Goal: Check status: Check status

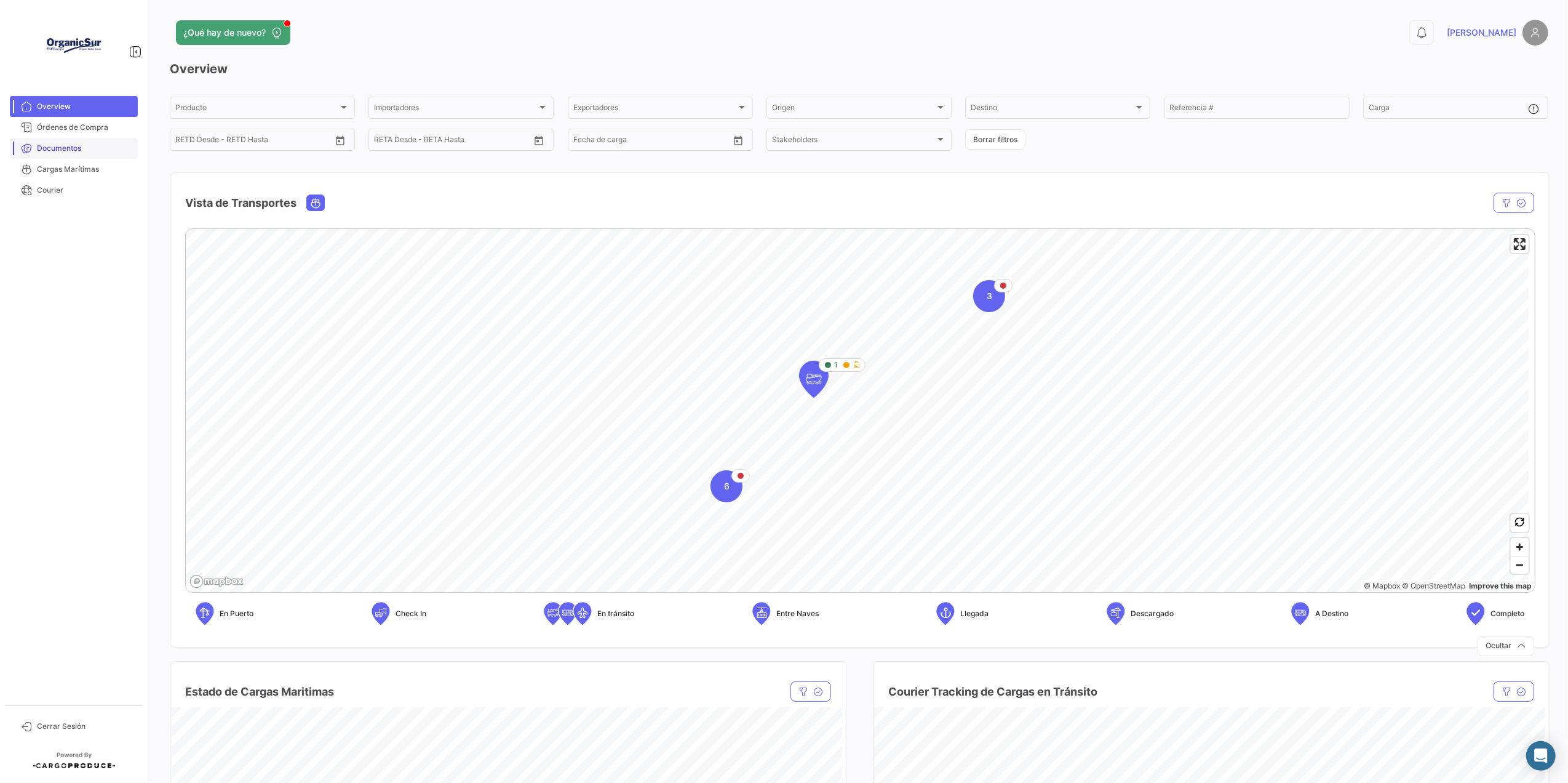
click at [82, 148] on span "Documentos" at bounding box center [84, 148] width 96 height 11
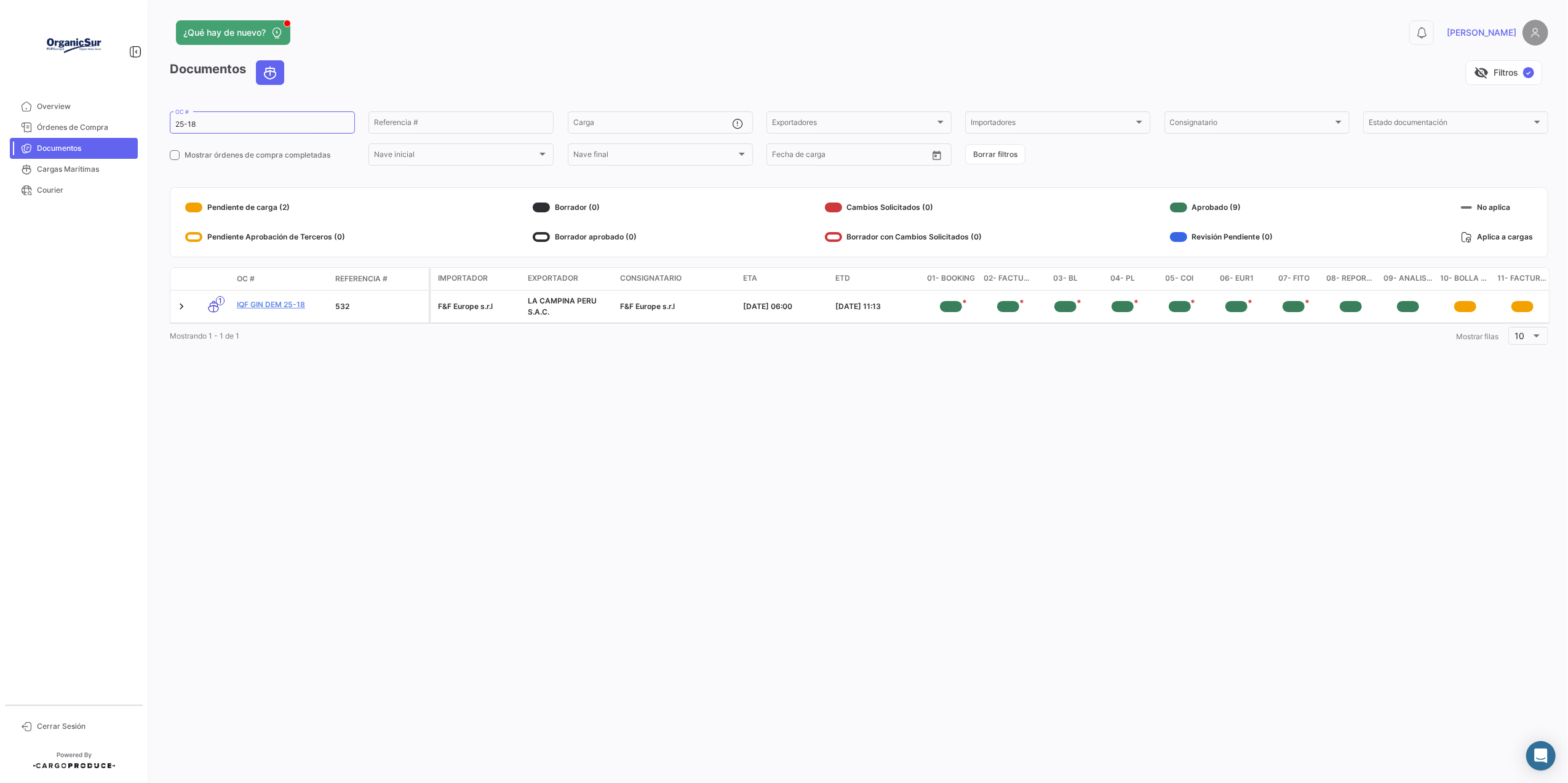
drag, startPoint x: 235, startPoint y: 119, endPoint x: 150, endPoint y: 117, distance: 85.0
click at [150, 117] on div "¿Qué hay de nuevo? 0 [PERSON_NAME] Documentos visibility_off Filtros ✓ 25-18 OC…" at bounding box center [859, 392] width 1418 height 783
click at [199, 124] on input "25-18" at bounding box center [262, 124] width 174 height 9
drag, startPoint x: 199, startPoint y: 124, endPoint x: 161, endPoint y: 118, distance: 38.5
click at [161, 118] on div "¿Qué hay de nuevo? 0 [PERSON_NAME] Documentos visibility_off Filtros ✓ 25-18 OC…" at bounding box center [859, 392] width 1418 height 783
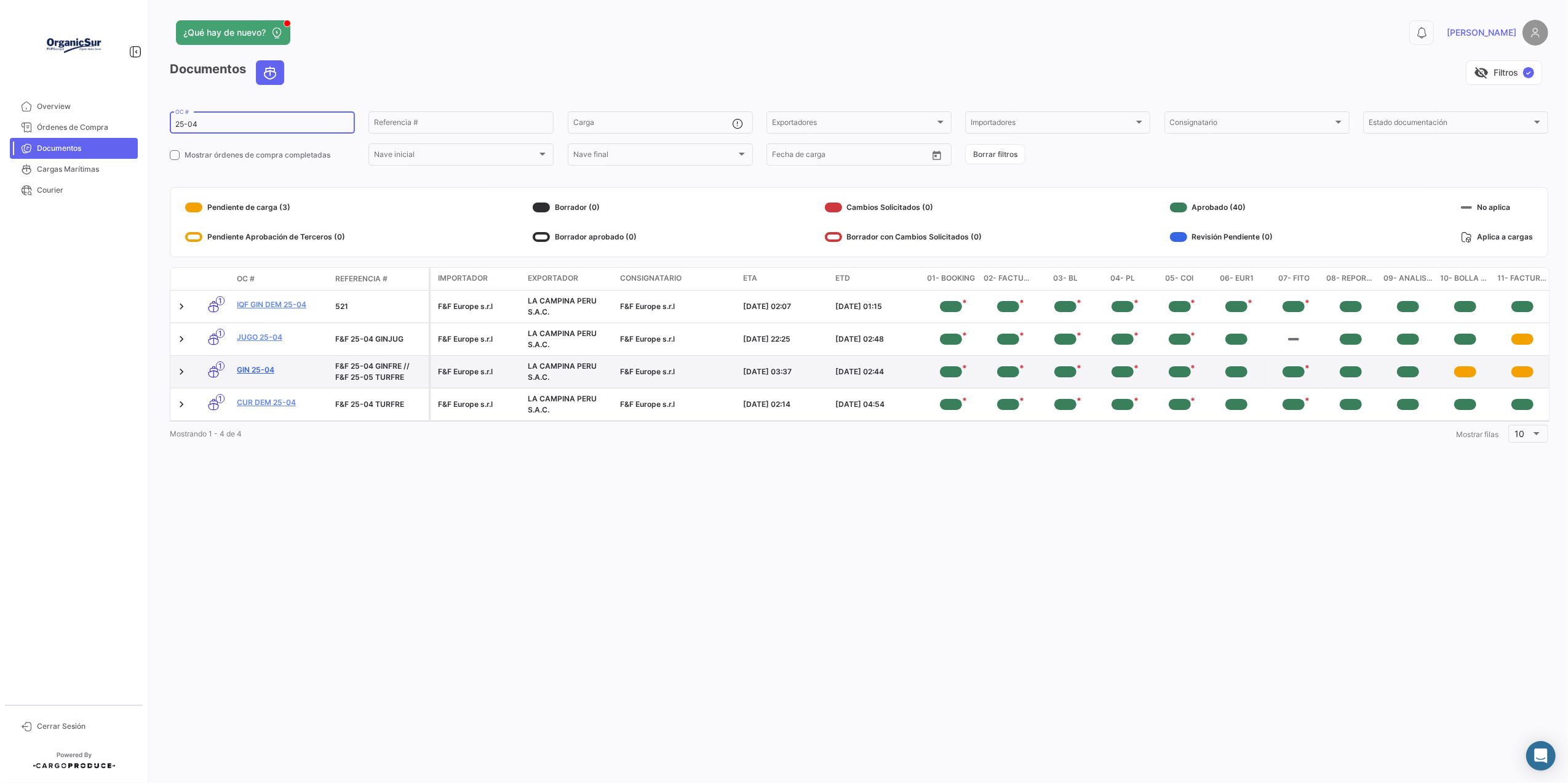
type input "25-04"
click at [268, 375] on link "GIN 25-04" at bounding box center [281, 370] width 89 height 11
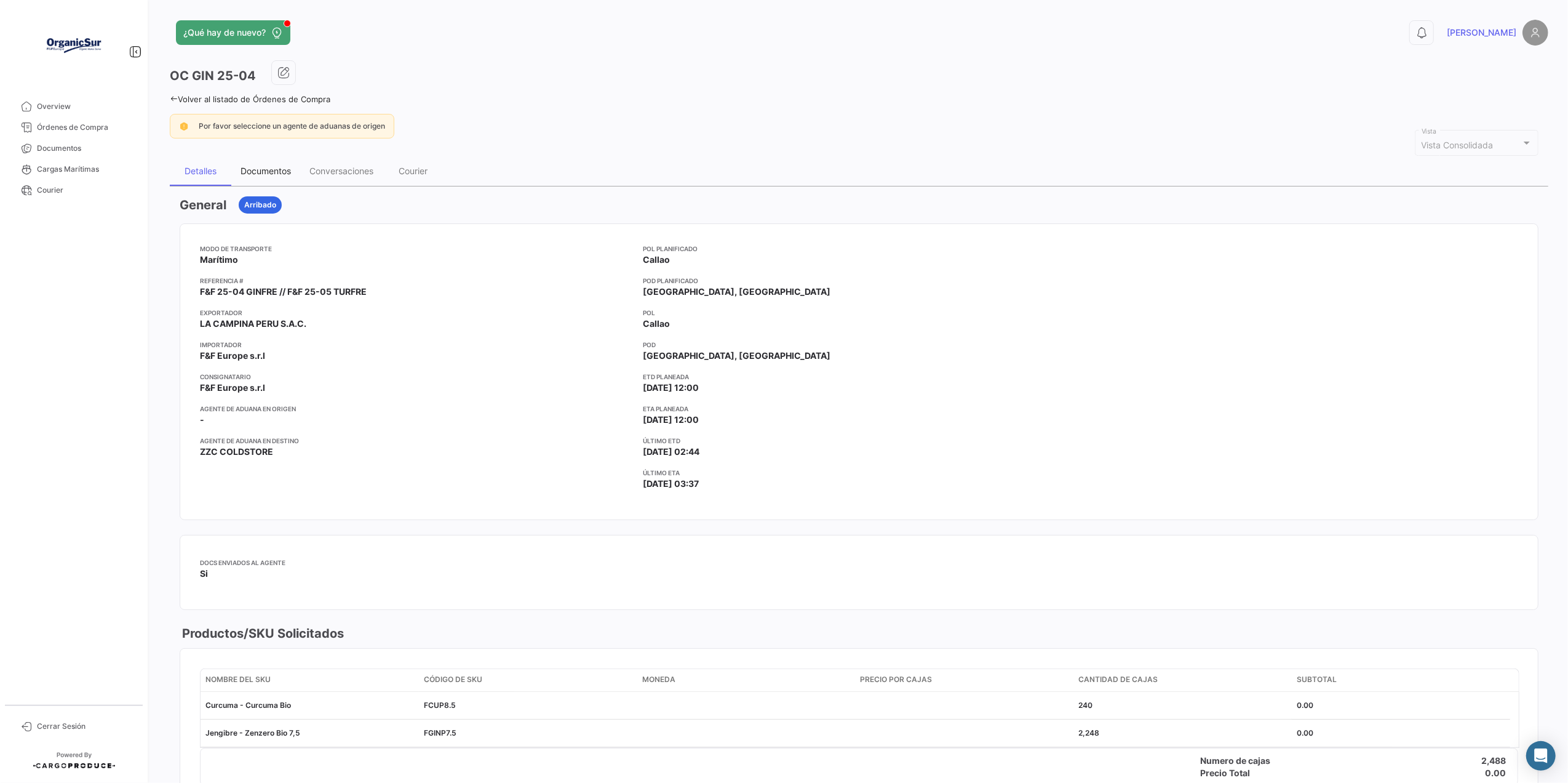
click at [273, 165] on div "Documentos" at bounding box center [266, 171] width 69 height 29
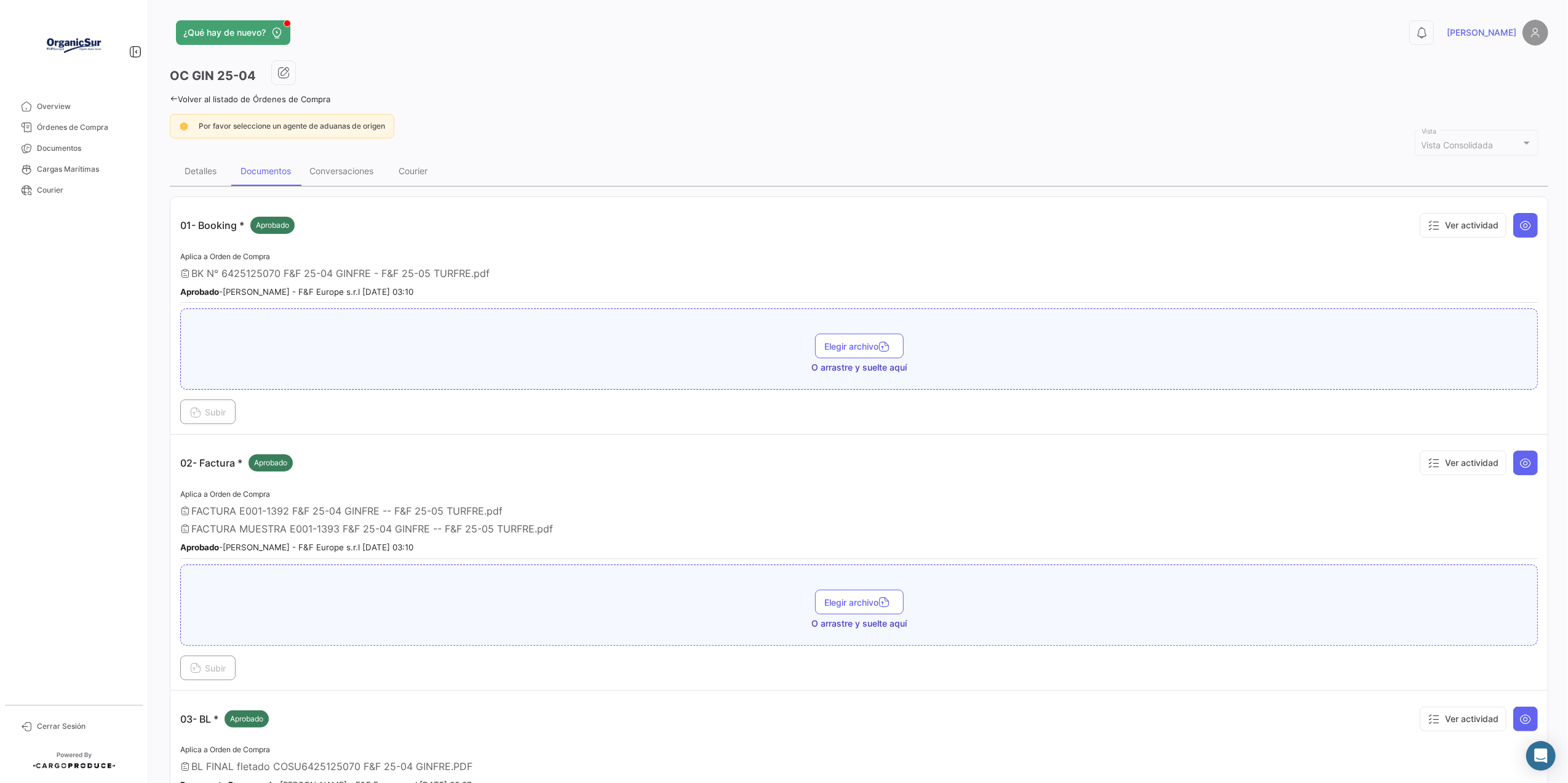
scroll to position [82, 0]
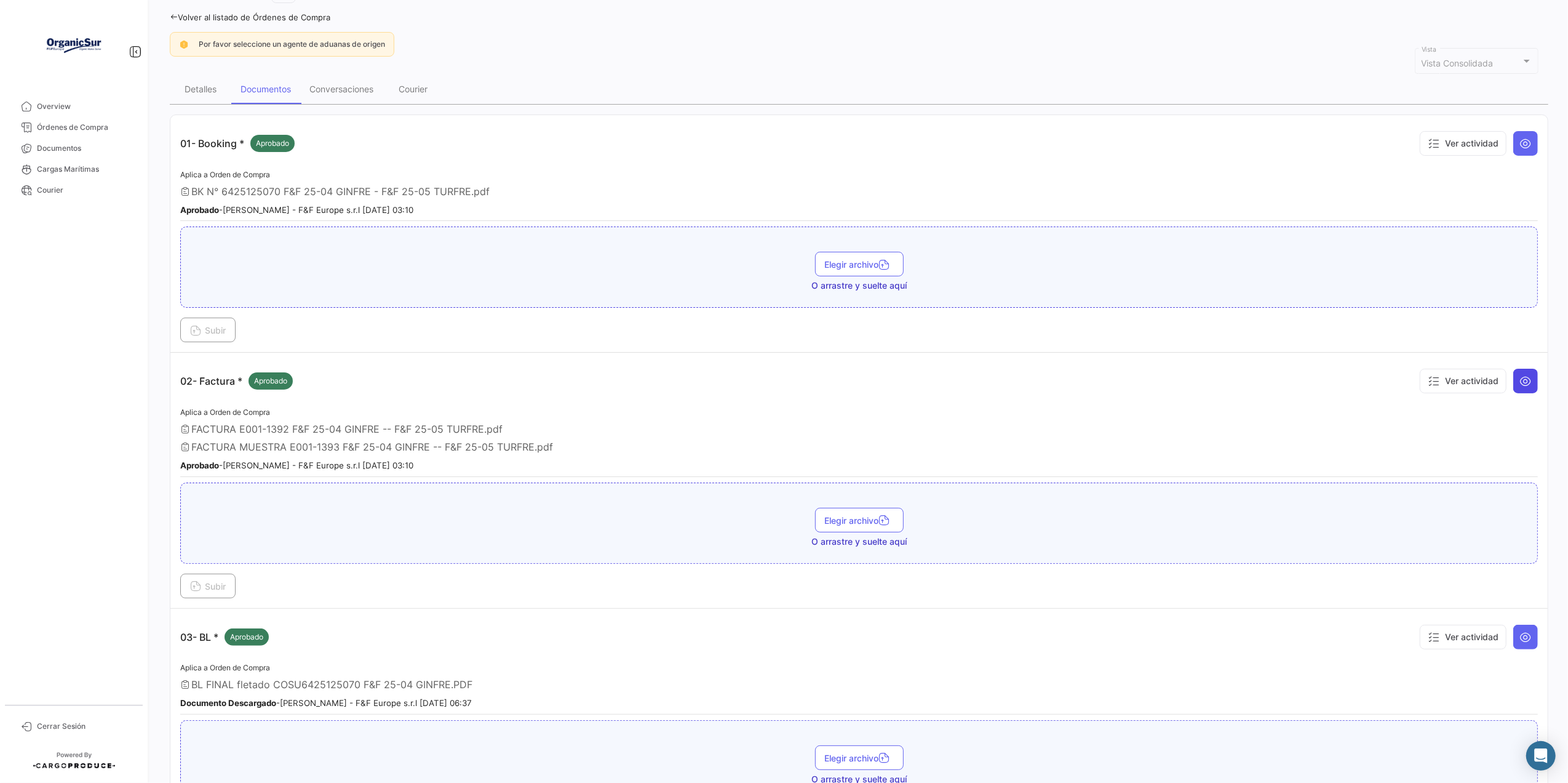
click at [1519, 392] on button at bounding box center [1525, 380] width 24 height 24
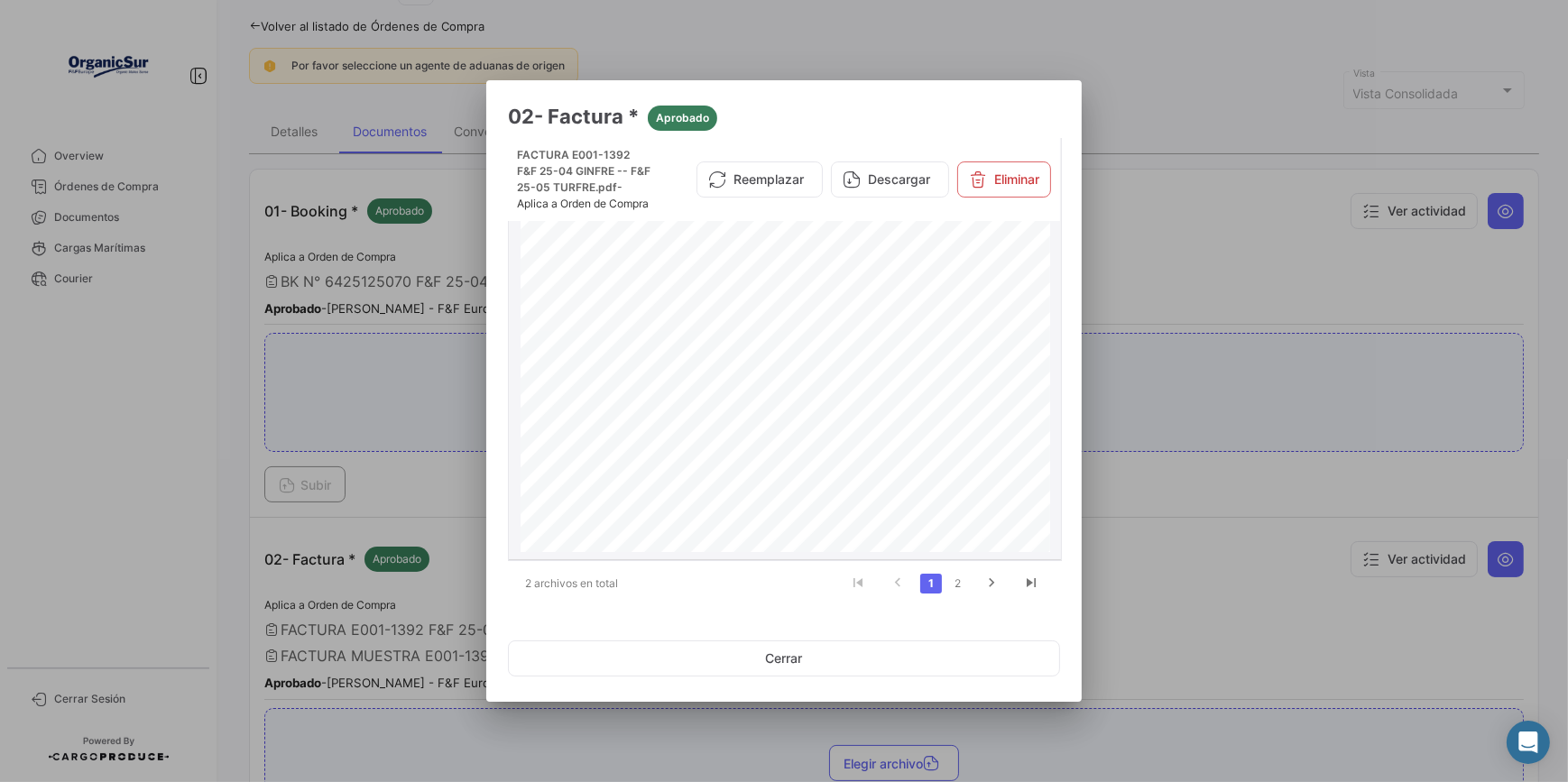
scroll to position [341, 0]
click at [240, 30] on div at bounding box center [784, 391] width 1568 height 782
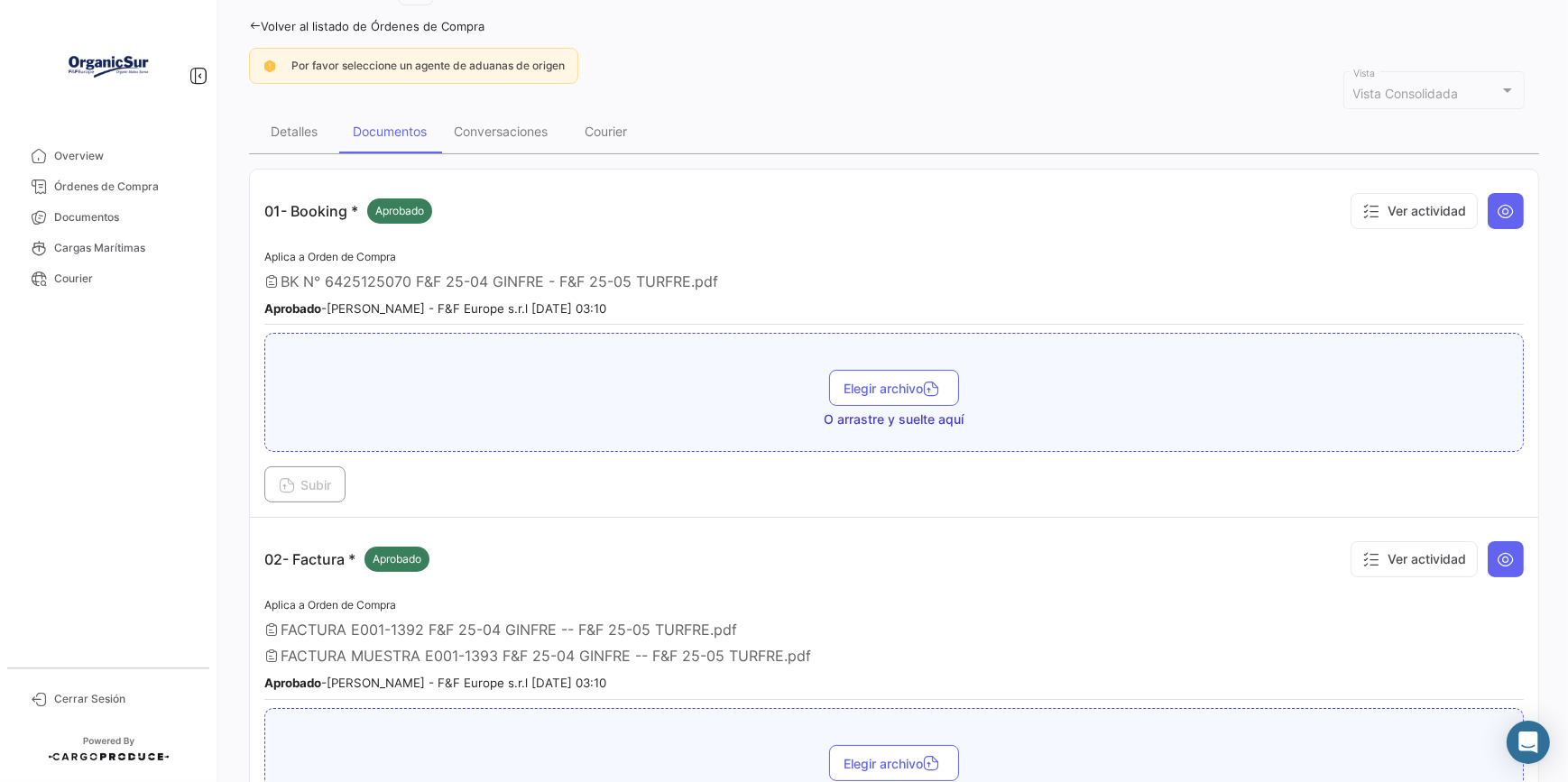
click at [249, 26] on icon at bounding box center [255, 26] width 12 height 12
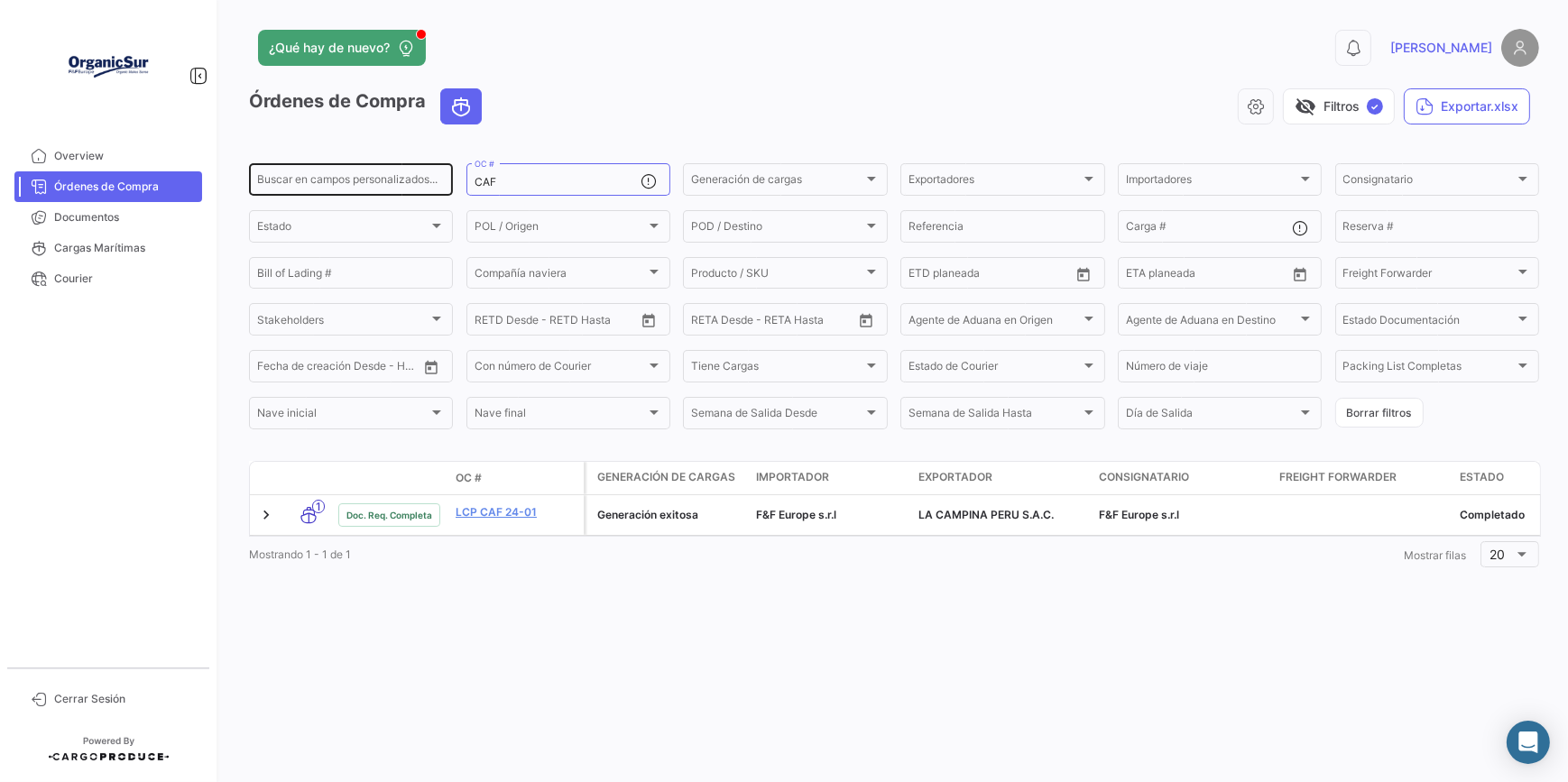
drag, startPoint x: 511, startPoint y: 173, endPoint x: 433, endPoint y: 171, distance: 78.0
click at [0, 0] on div "Buscar en campos personalizados... CAF OC # Generación de cargas Generación de …" at bounding box center [0, 0] width 0 height 0
drag, startPoint x: 497, startPoint y: 179, endPoint x: 456, endPoint y: 180, distance: 41.0
click at [456, 180] on form "Buscar en campos personalizados... CAF OC # Generación de cargas Generación de …" at bounding box center [894, 296] width 1290 height 271
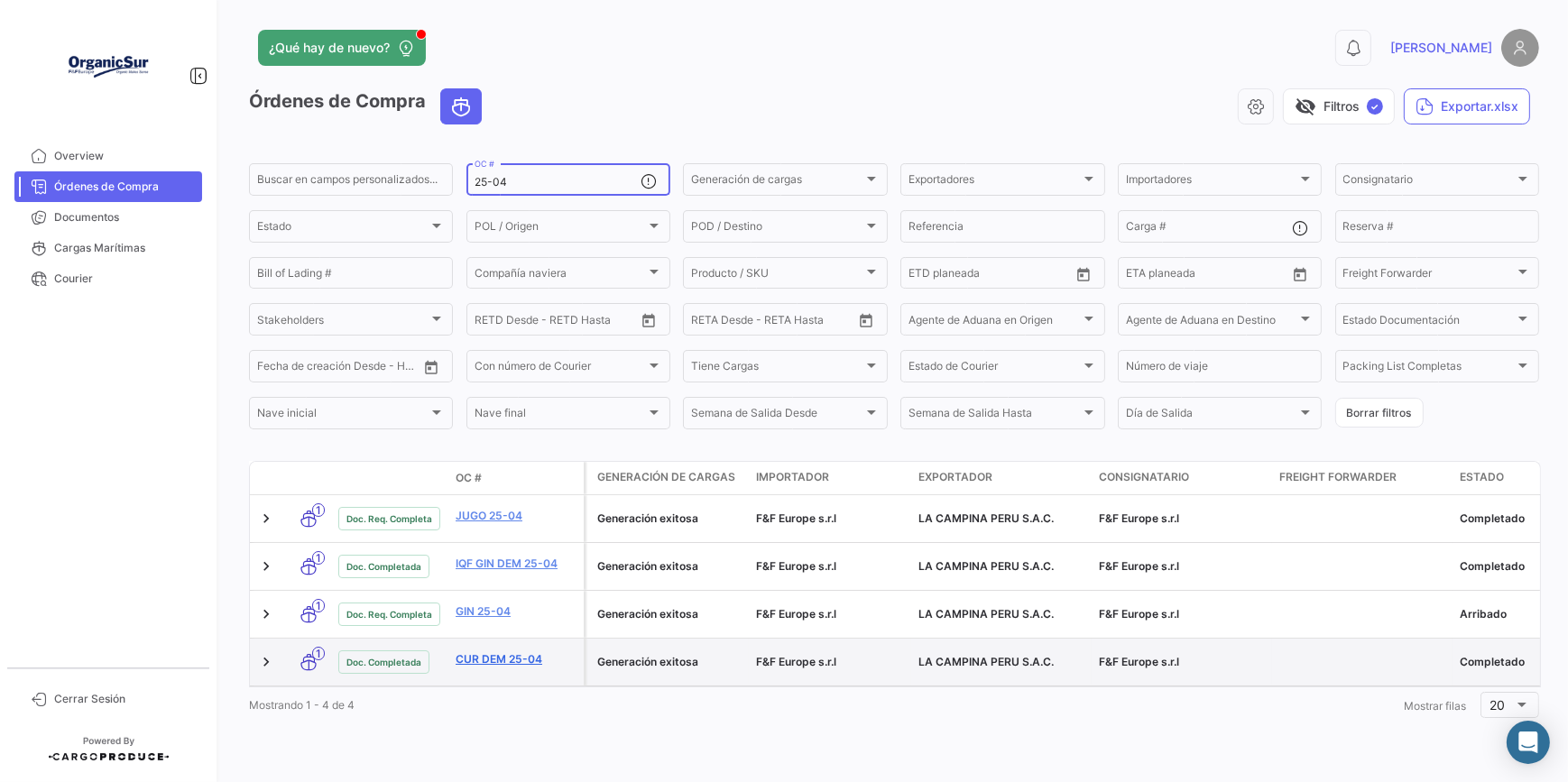
type input "25-04"
click at [495, 651] on link "CUR DEM 25-04" at bounding box center [516, 659] width 121 height 17
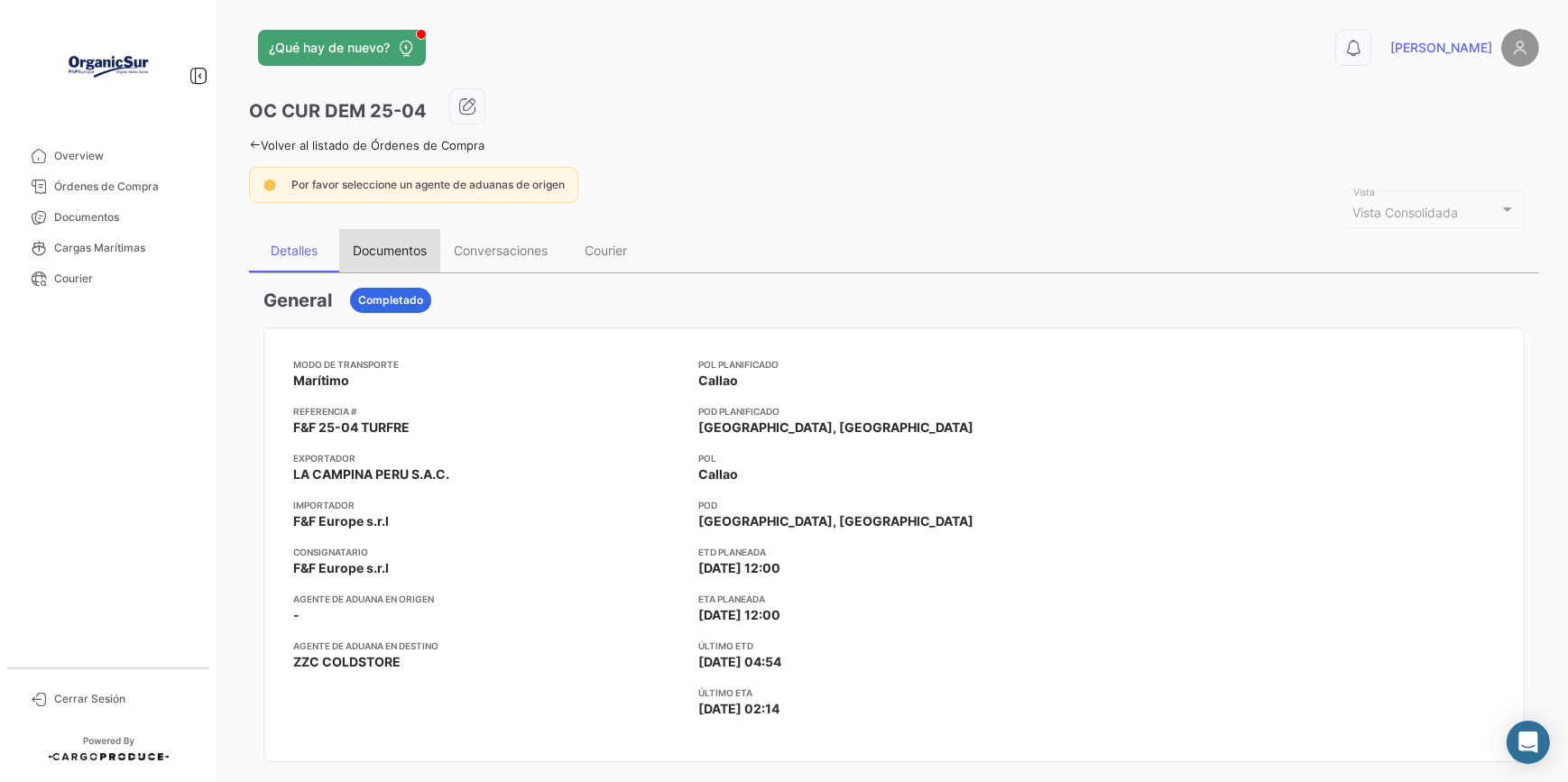
click at [381, 229] on div "Documentos" at bounding box center [390, 250] width 101 height 43
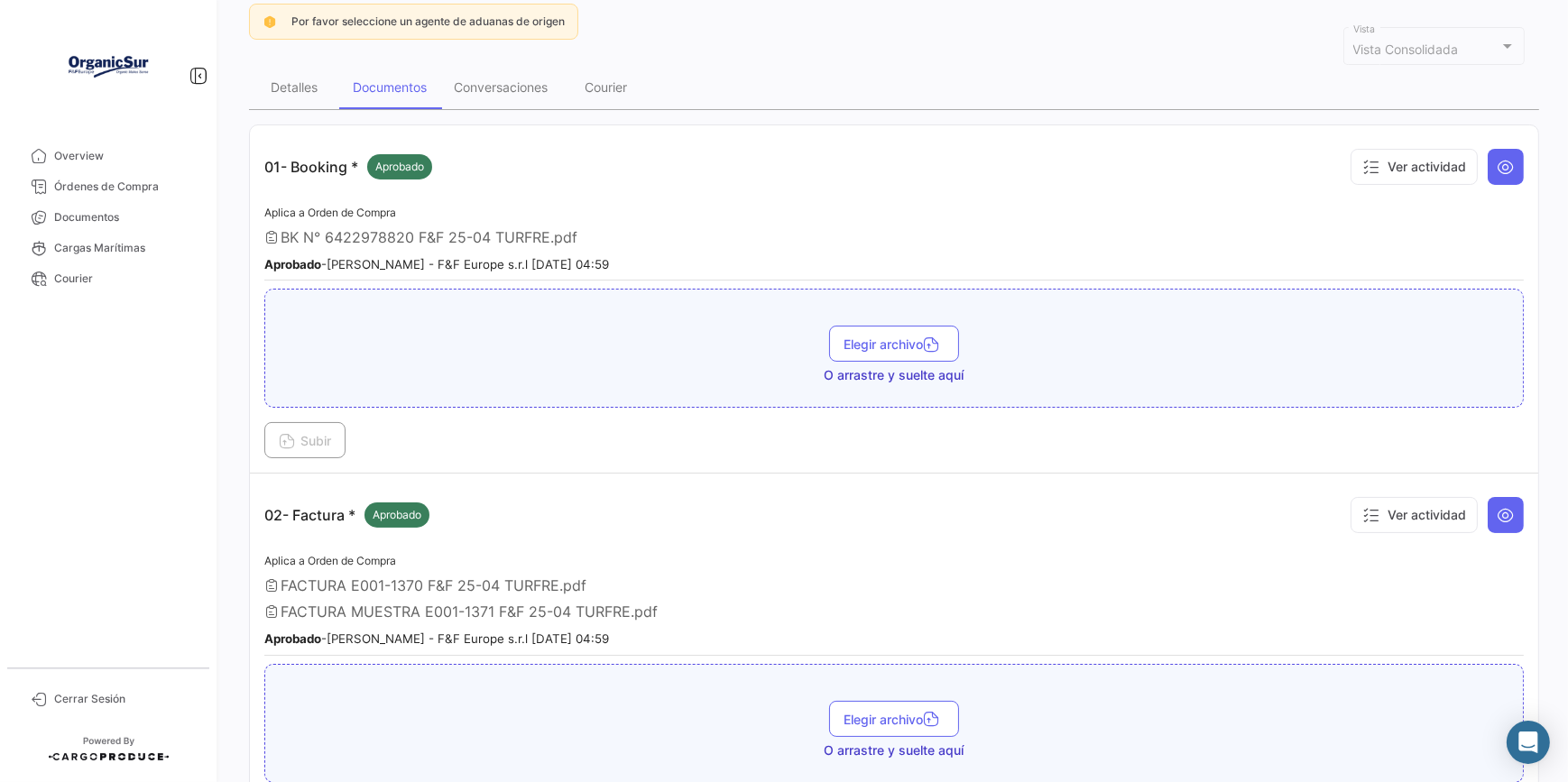
scroll to position [246, 0]
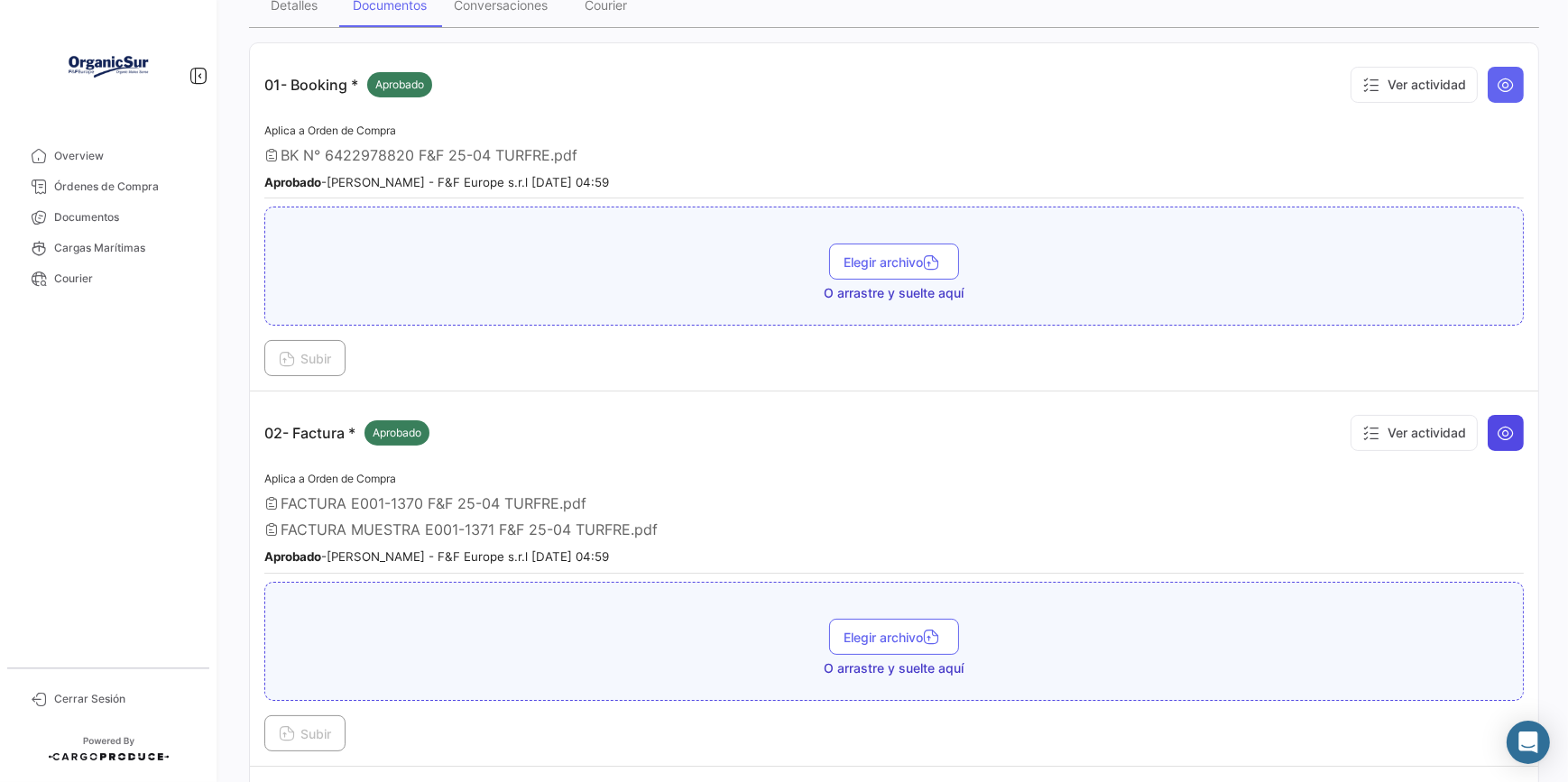
click at [1496, 432] on icon at bounding box center [1506, 433] width 18 height 18
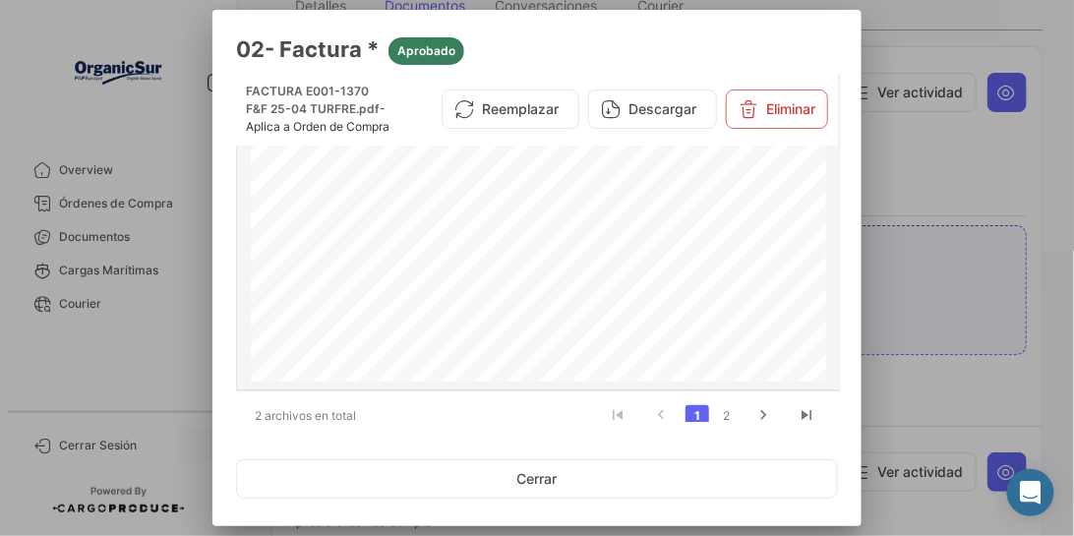
click at [166, 290] on div at bounding box center [537, 268] width 1074 height 536
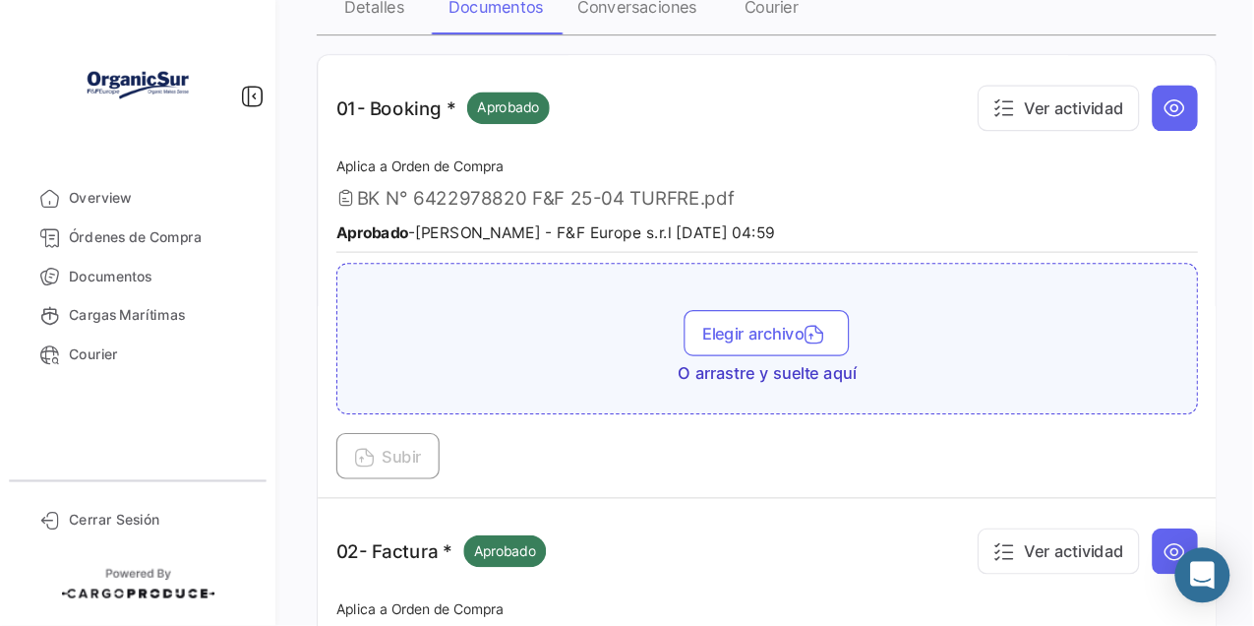
scroll to position [0, 0]
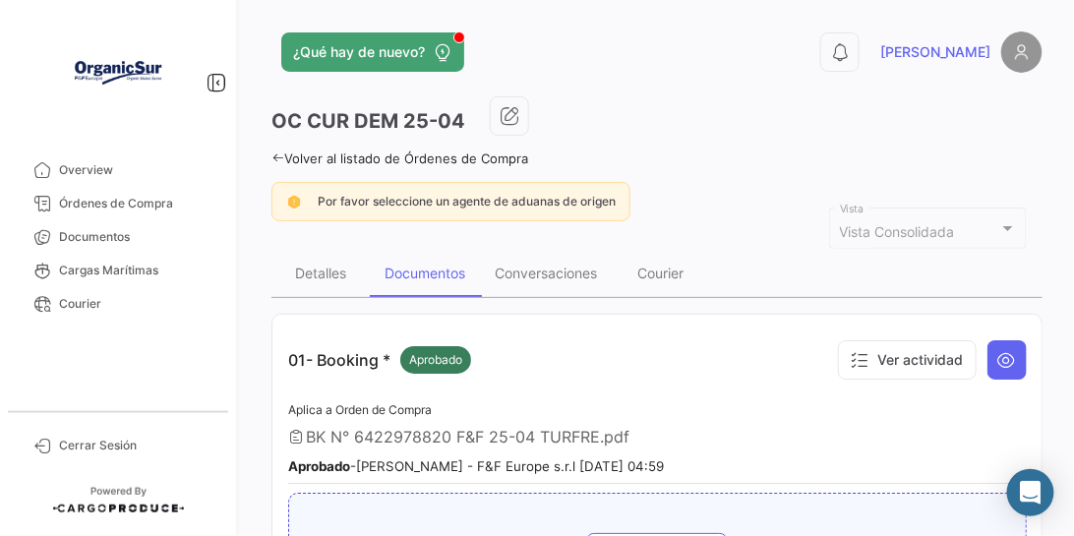
click at [274, 153] on icon at bounding box center [278, 158] width 13 height 13
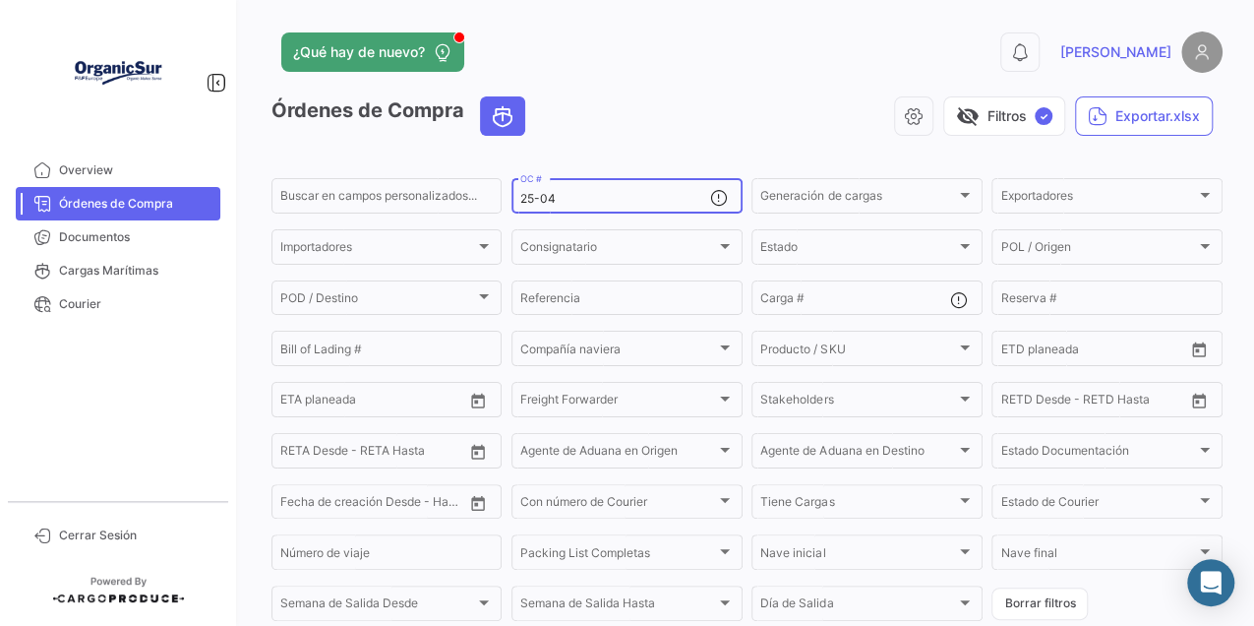
click at [557, 202] on input "25-04" at bounding box center [614, 199] width 189 height 14
type input "25-02"
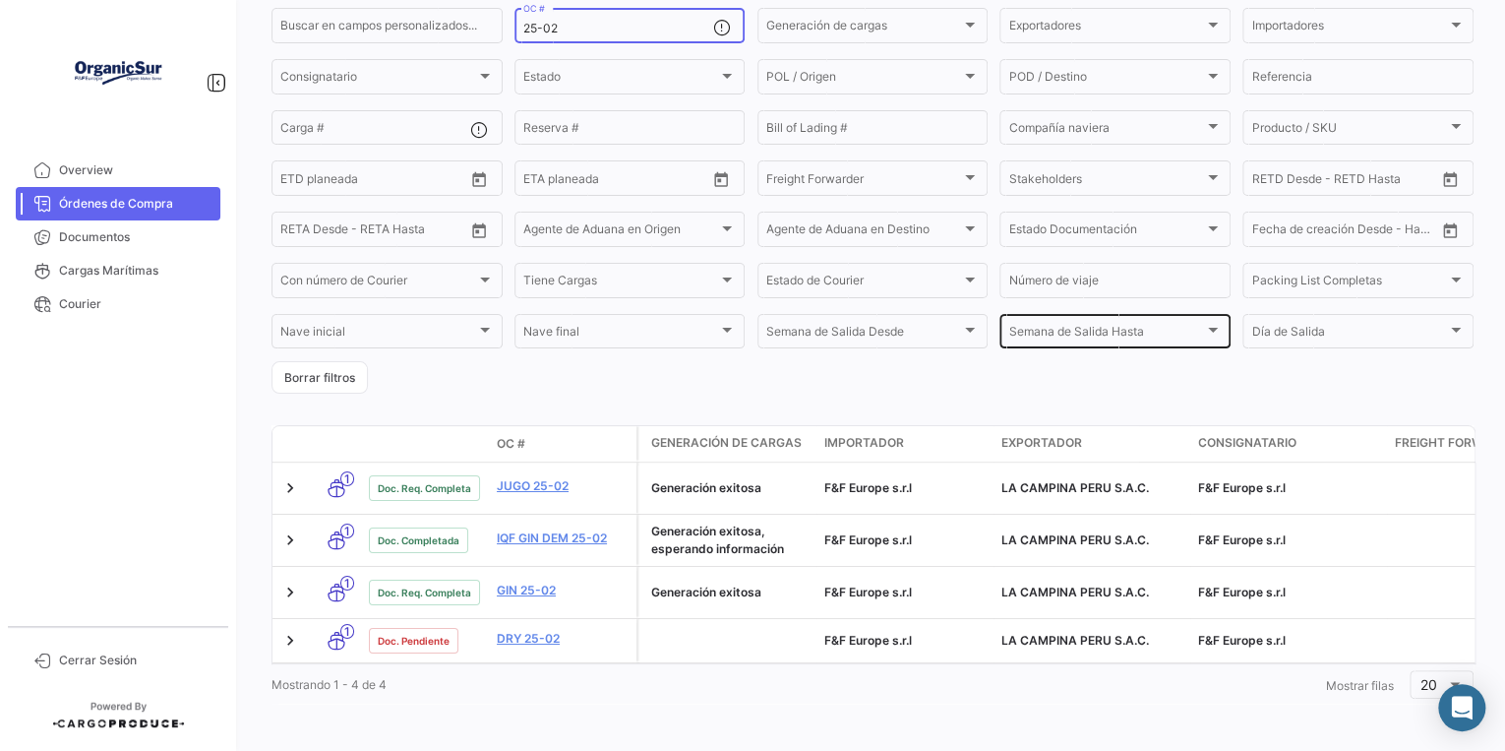
scroll to position [176, 0]
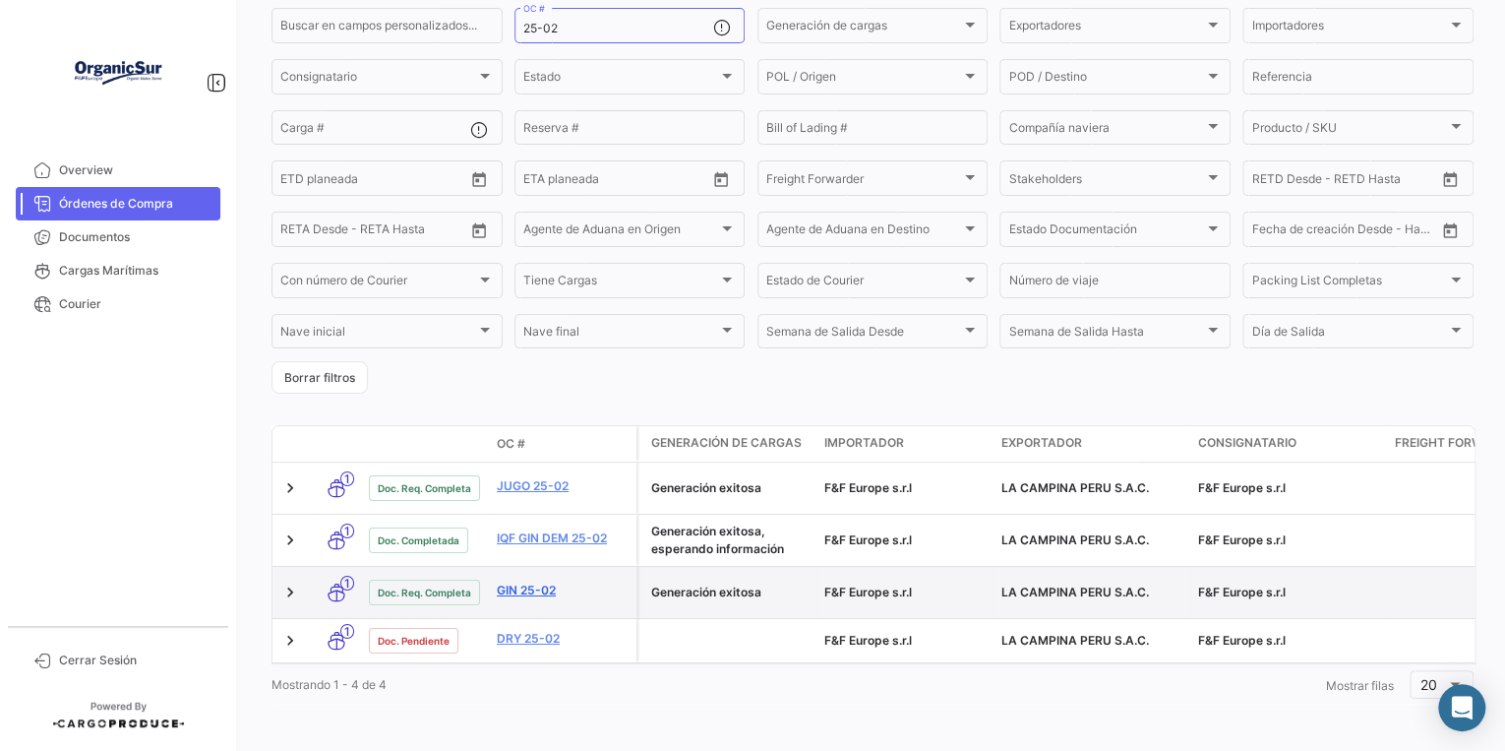
click at [543, 581] on link "GIN 25-02" at bounding box center [563, 590] width 132 height 18
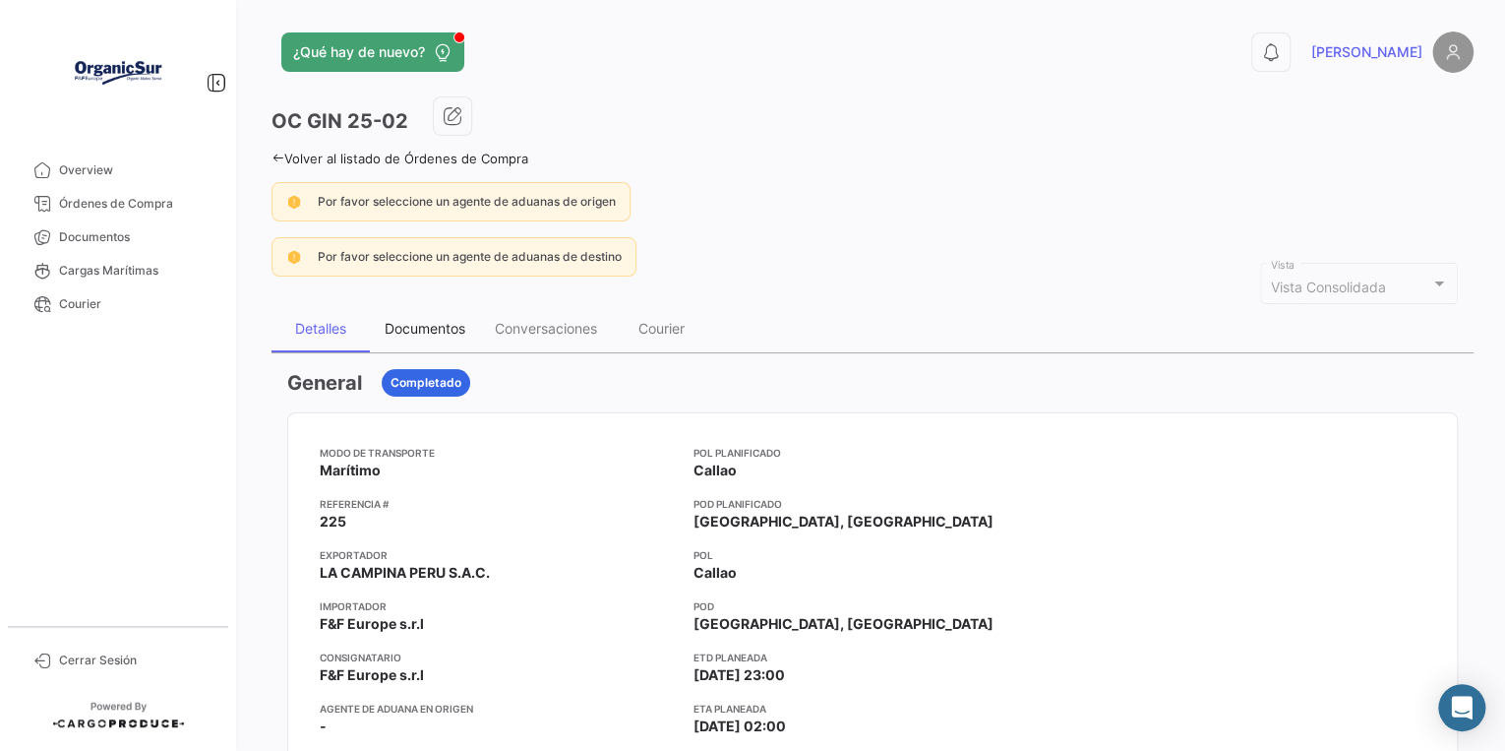
click at [452, 331] on div "Documentos" at bounding box center [425, 328] width 81 height 17
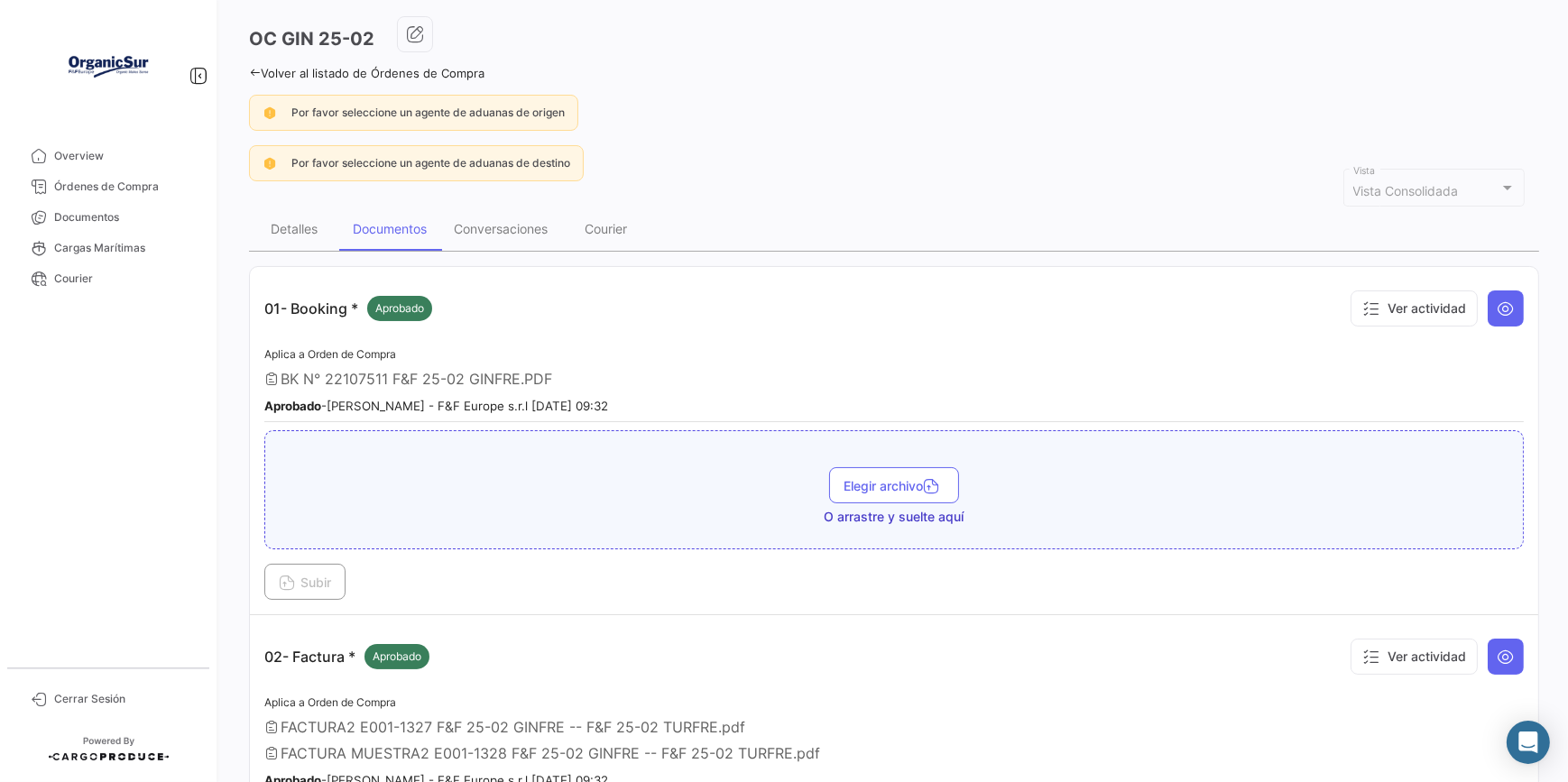
scroll to position [317, 0]
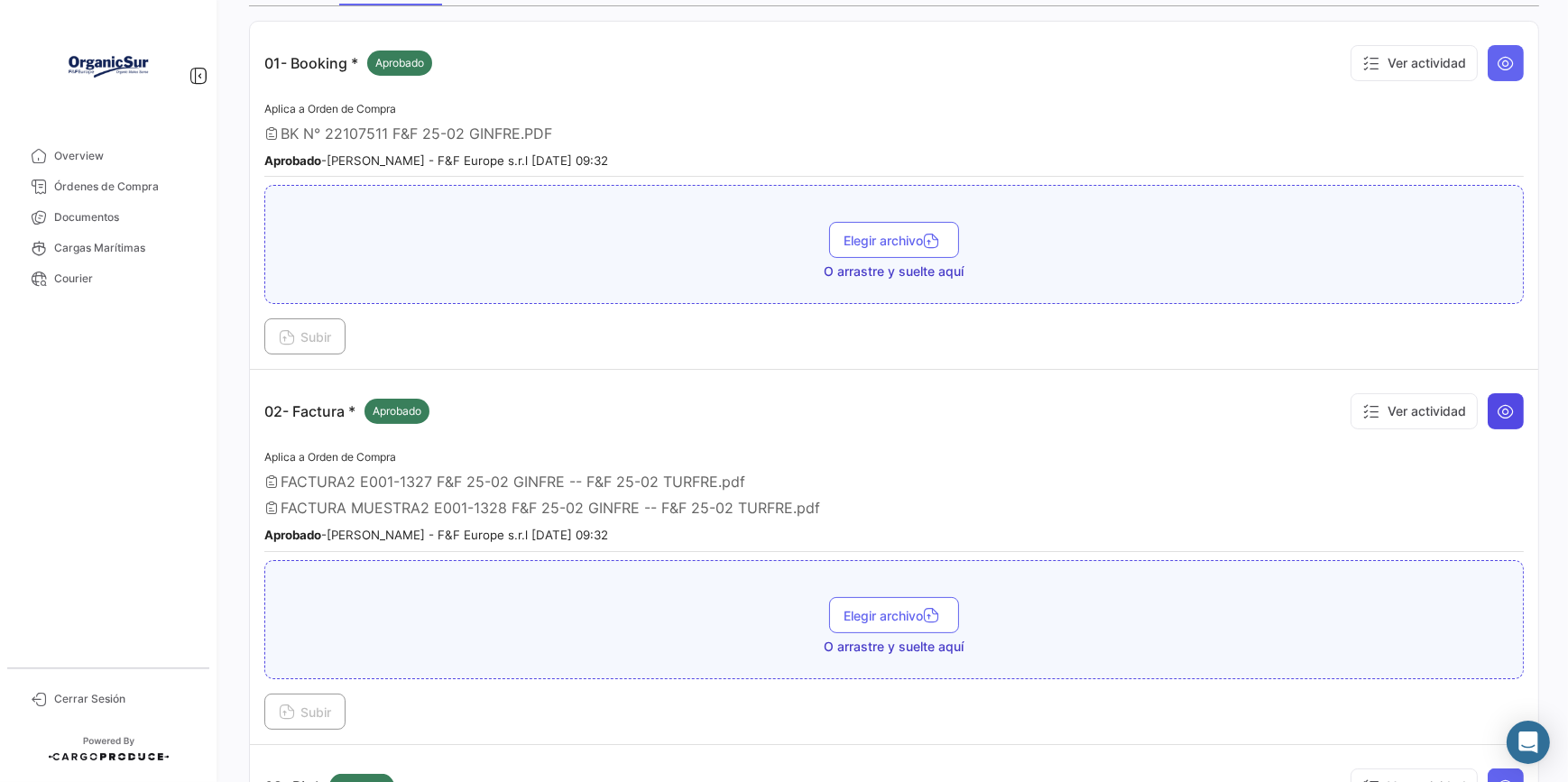
click at [1502, 402] on icon at bounding box center [1506, 412] width 18 height 18
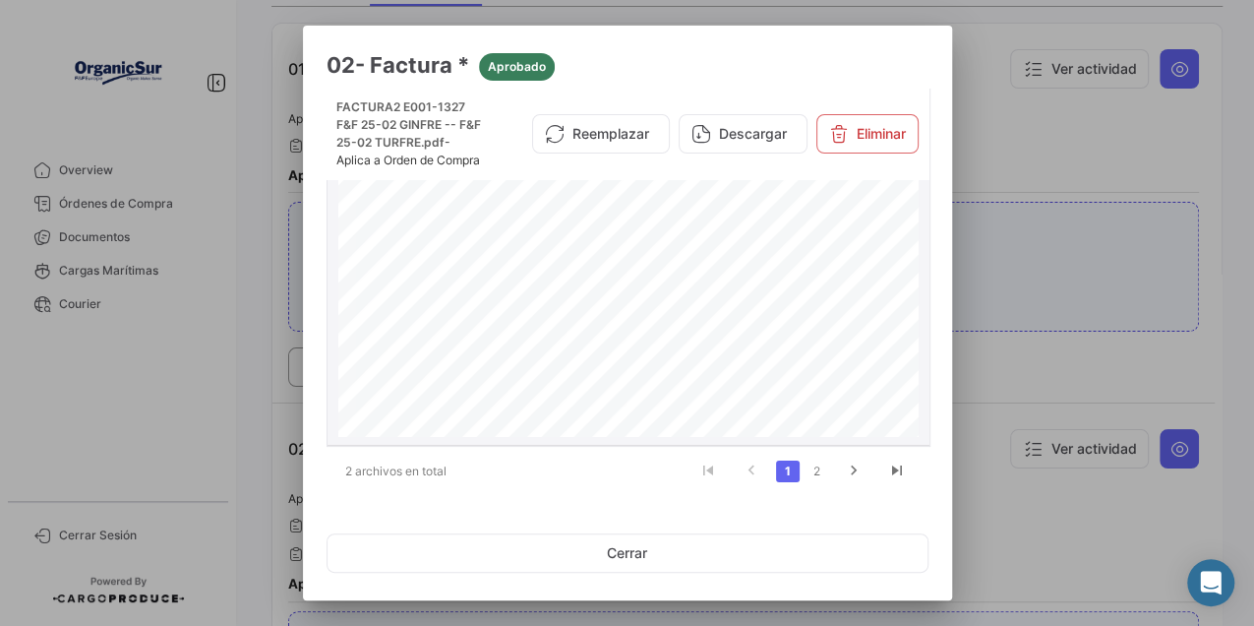
scroll to position [478, 0]
click at [209, 363] on div at bounding box center [627, 313] width 1254 height 626
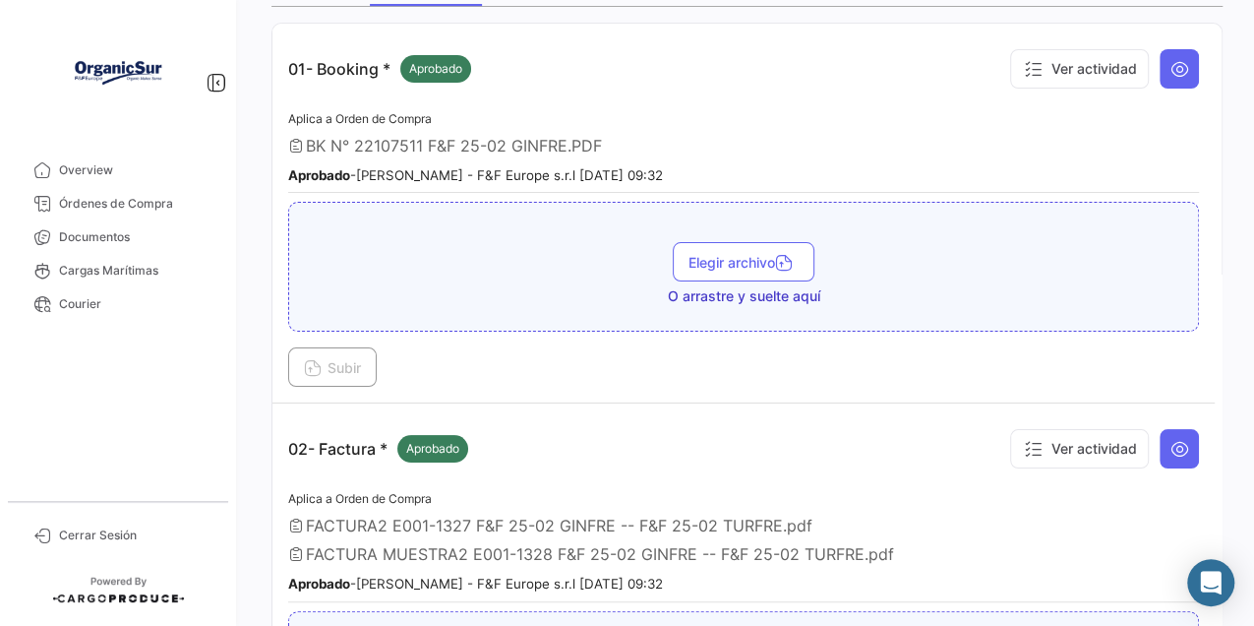
scroll to position [19, 0]
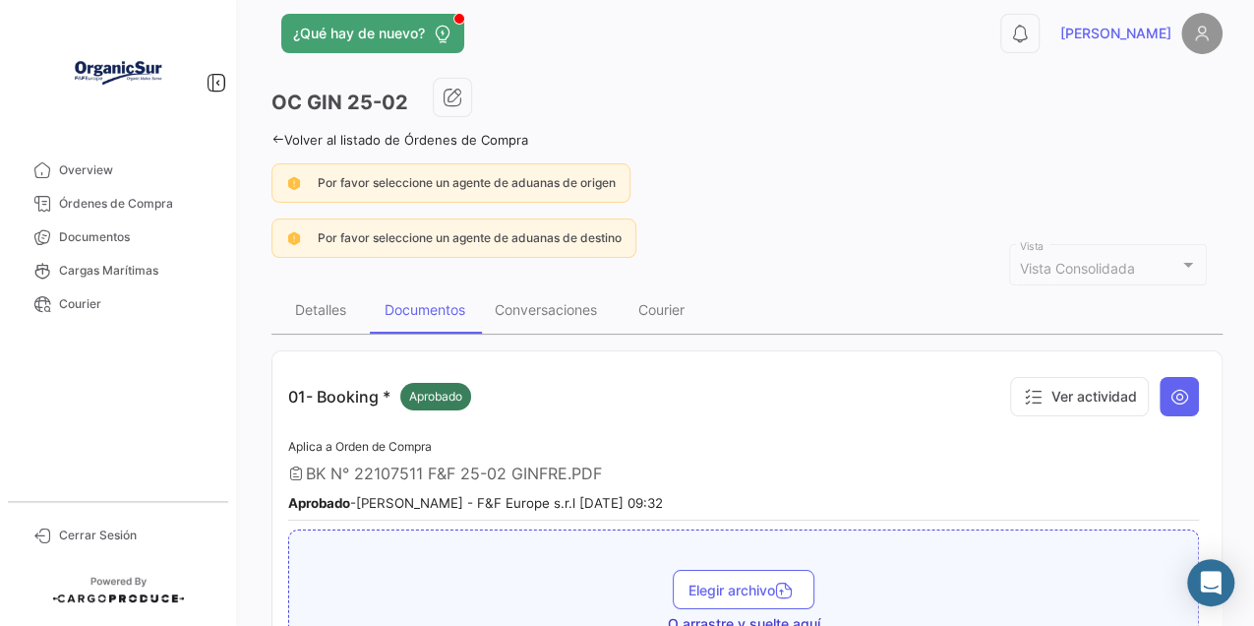
click at [275, 86] on div "OC GIN 25-02" at bounding box center [747, 102] width 951 height 49
click at [275, 73] on app-header "¿Qué hay de nuevo? 0 [PERSON_NAME]" at bounding box center [747, 45] width 951 height 65
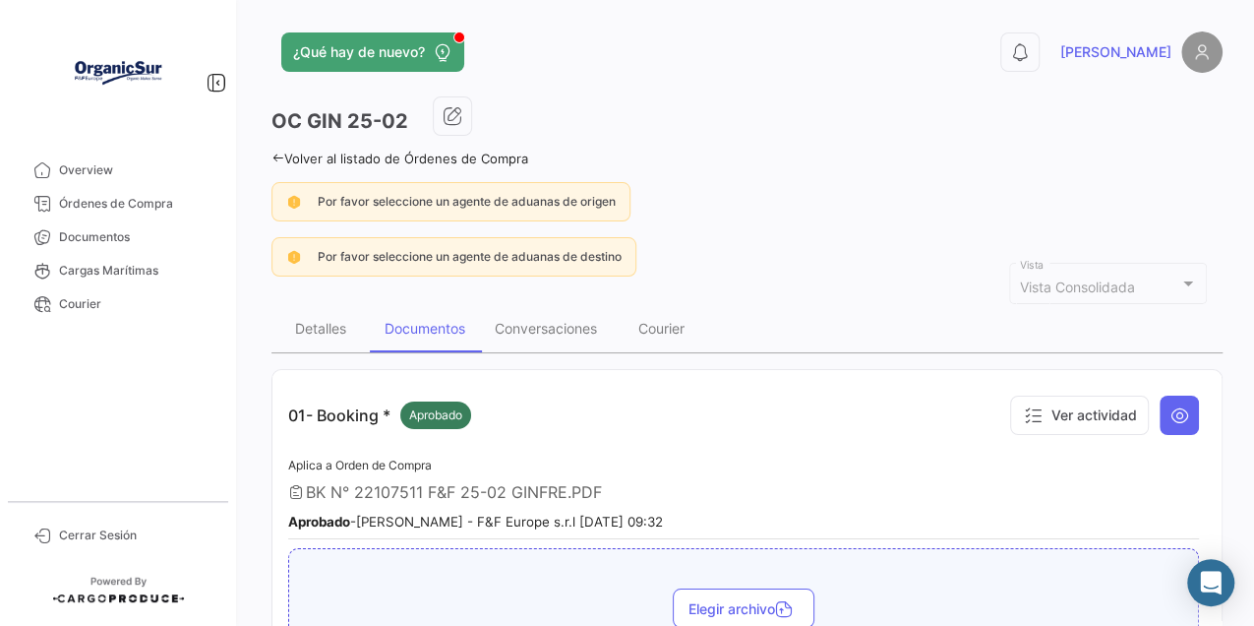
click at [281, 156] on icon at bounding box center [278, 158] width 13 height 13
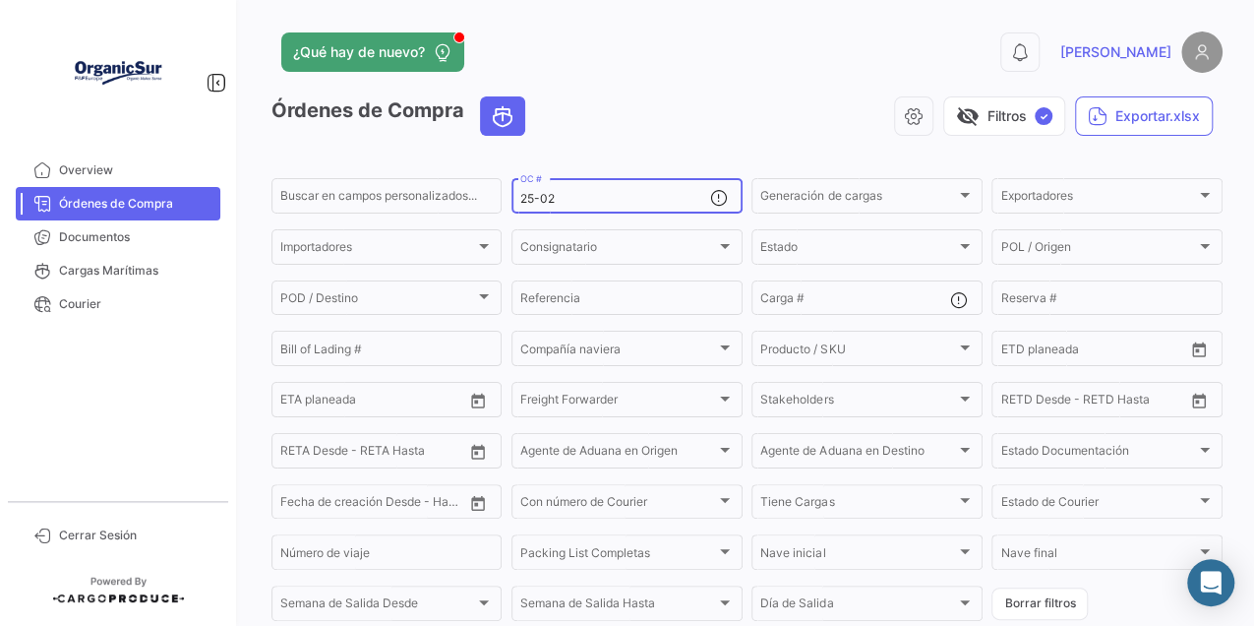
drag, startPoint x: 573, startPoint y: 202, endPoint x: 540, endPoint y: 201, distance: 32.5
click at [540, 201] on input "25-02" at bounding box center [614, 199] width 189 height 14
type input "25-15"
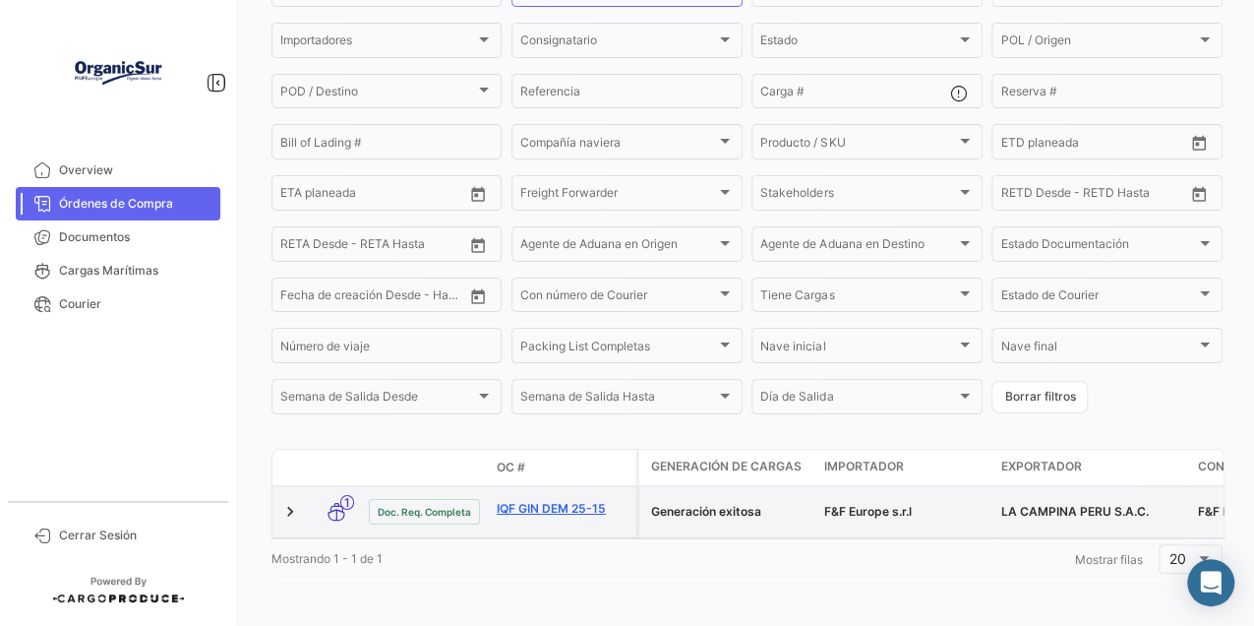
click at [551, 500] on link "IQF GIN DEM 25-15" at bounding box center [563, 509] width 132 height 18
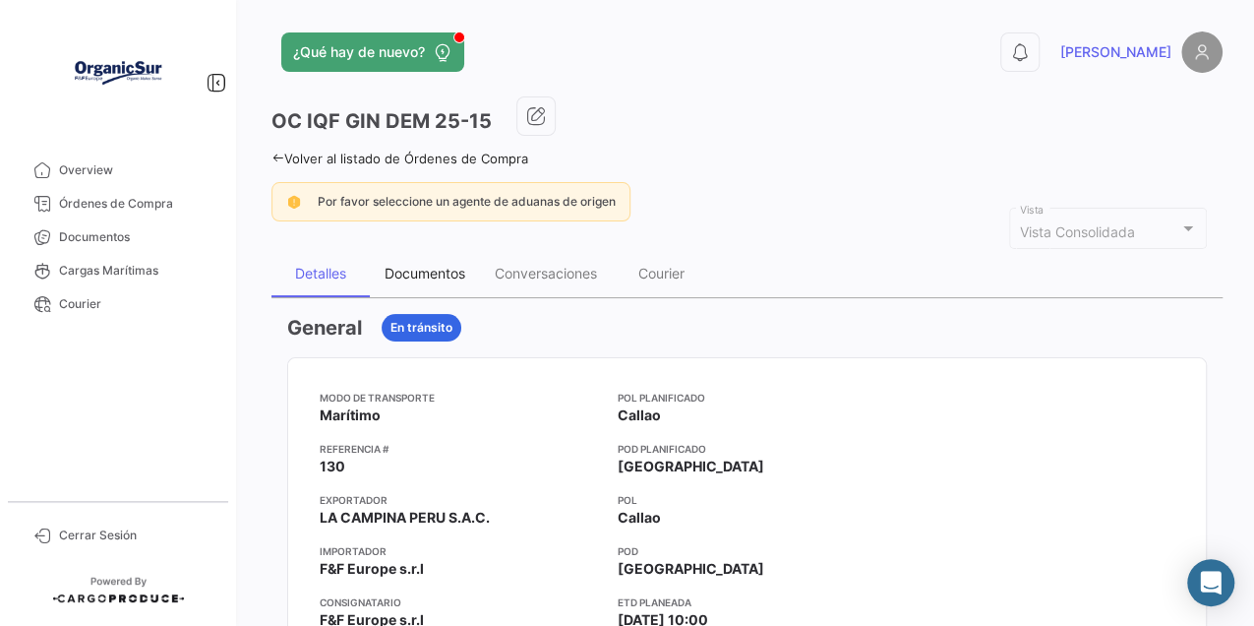
click at [432, 265] on div "Documentos" at bounding box center [425, 273] width 81 height 17
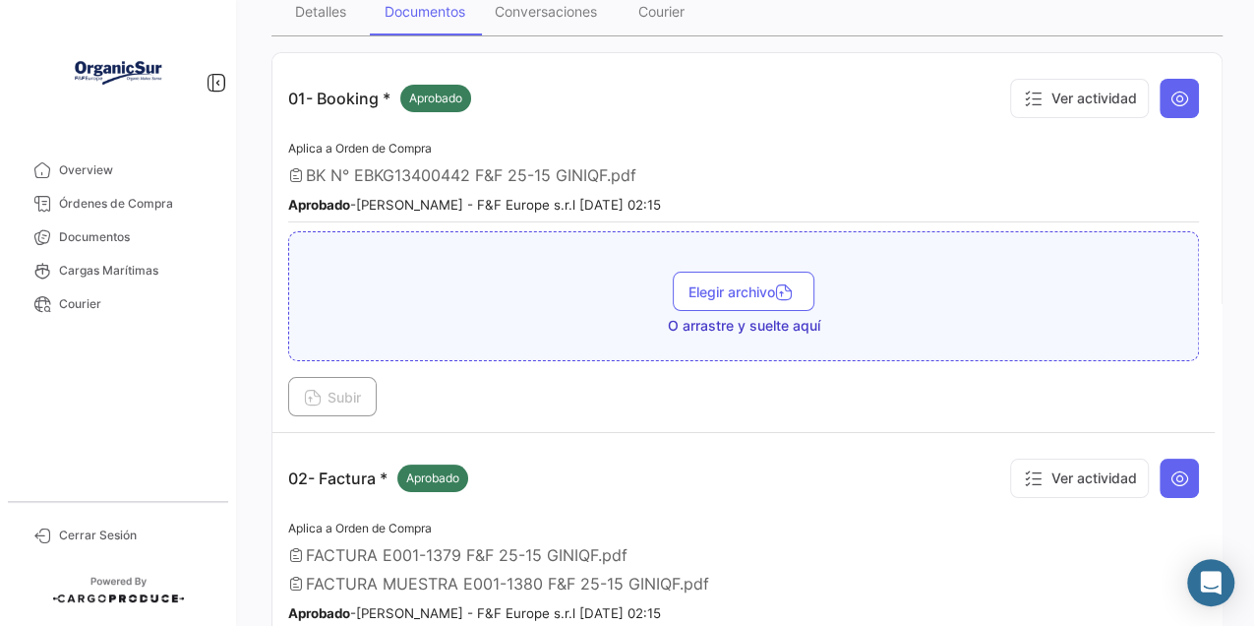
scroll to position [328, 0]
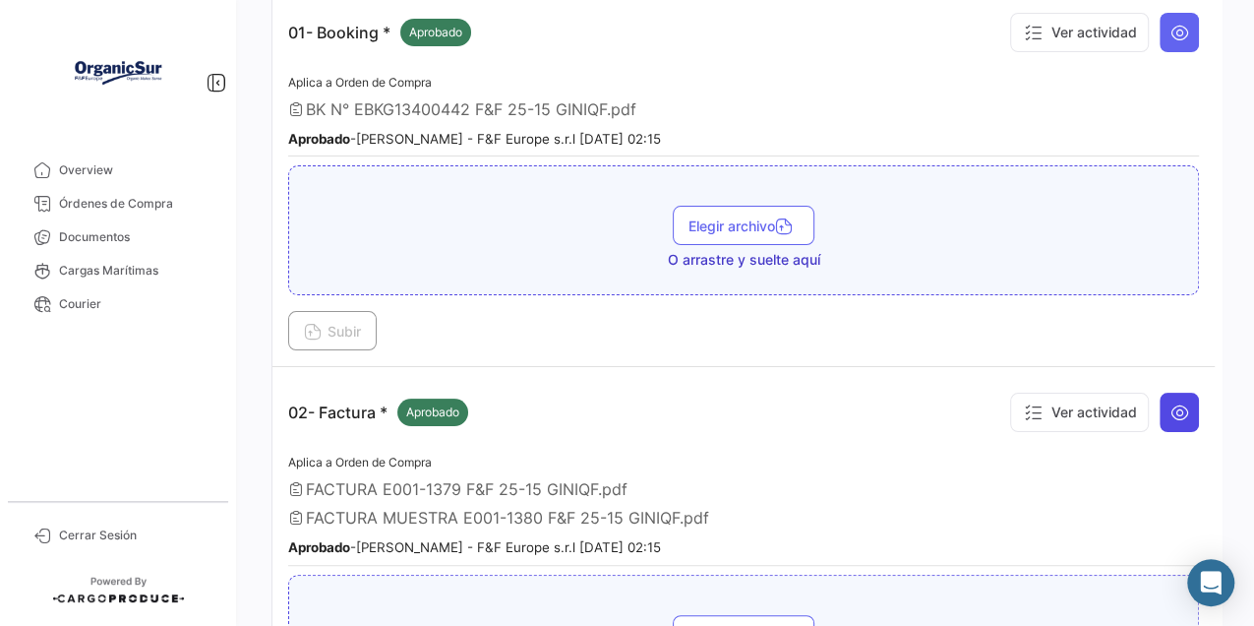
click at [1170, 413] on icon at bounding box center [1180, 412] width 20 height 20
